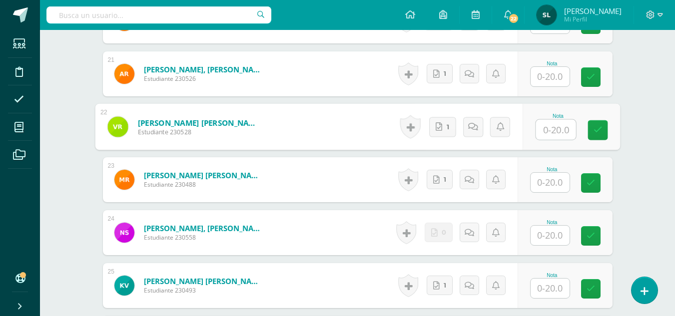
scroll to position [1365, 0]
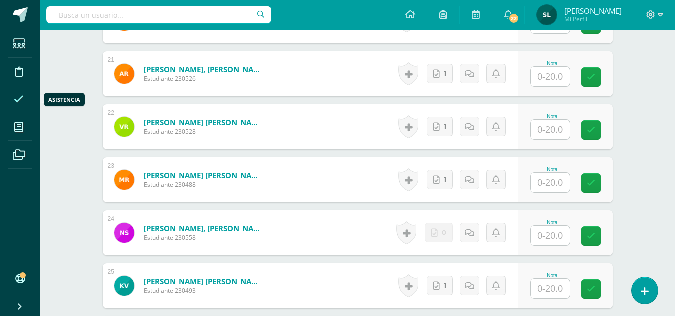
click at [14, 98] on icon at bounding box center [19, 99] width 10 height 10
click at [21, 98] on icon at bounding box center [19, 99] width 10 height 10
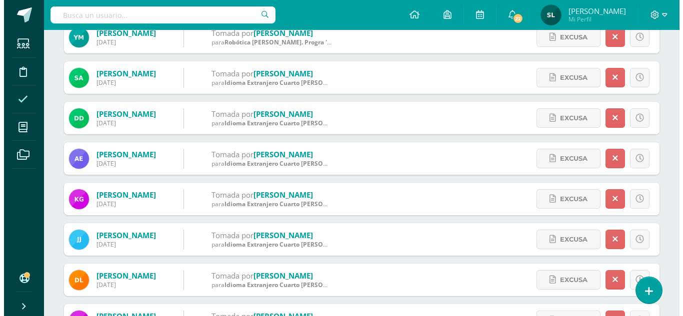
scroll to position [316, 0]
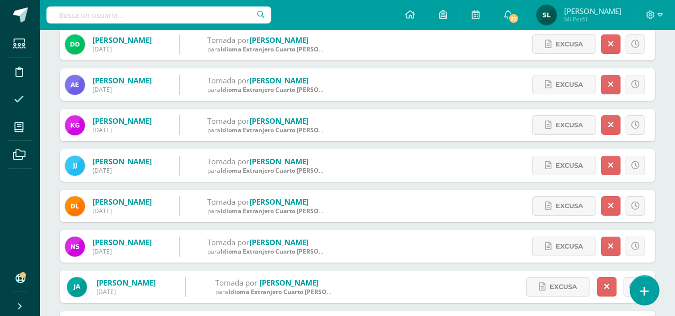
click at [652, 294] on link at bounding box center [644, 290] width 28 height 29
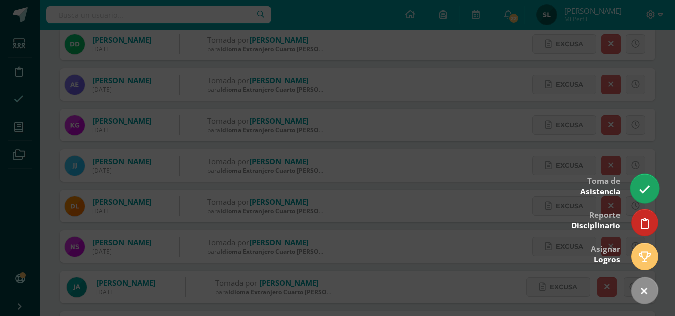
click at [651, 200] on link at bounding box center [644, 188] width 28 height 29
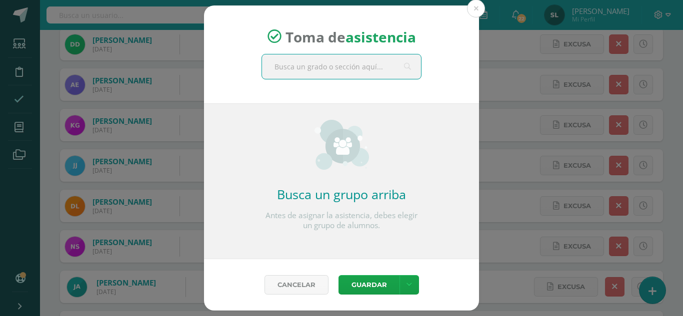
click at [334, 69] on input "text" at bounding box center [341, 66] width 159 height 24
type input "lita"
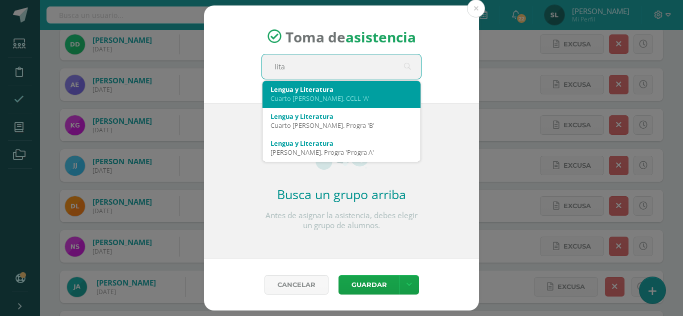
click at [326, 104] on div "Lengua y Literatura Cuarto [PERSON_NAME]. CCLL 'A'" at bounding box center [341, 94] width 142 height 26
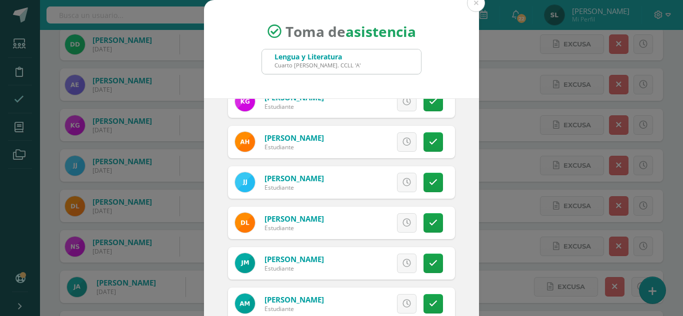
scroll to position [581, 0]
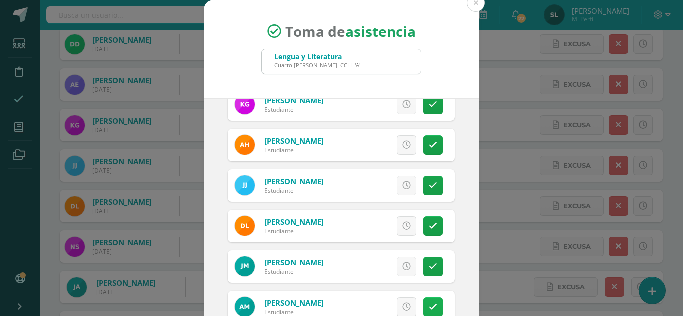
click at [429, 304] on icon at bounding box center [433, 307] width 8 height 8
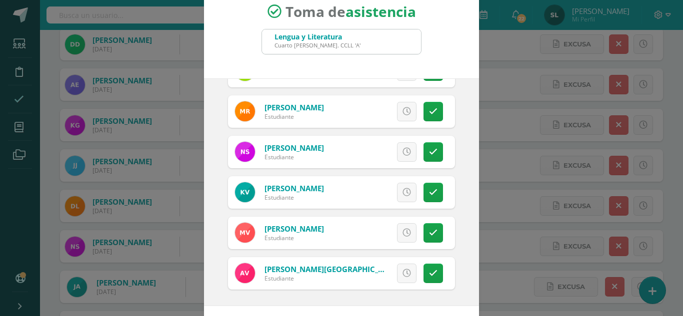
scroll to position [61, 0]
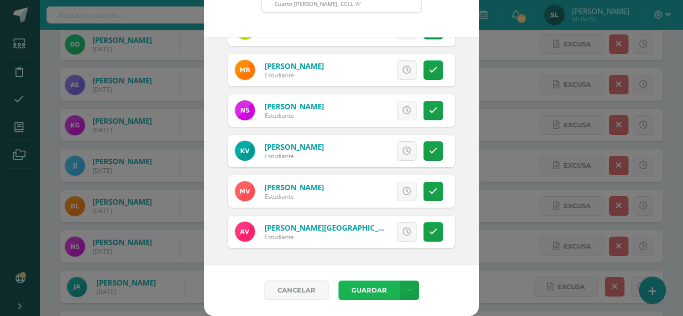
click at [394, 298] on button "Guardar" at bounding box center [368, 290] width 61 height 19
